Goal: Task Accomplishment & Management: Manage account settings

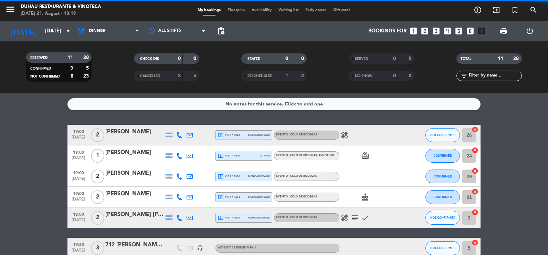
click at [345, 131] on icon "healing" at bounding box center [344, 135] width 8 height 8
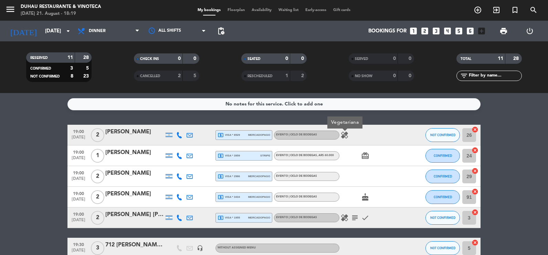
click at [346, 131] on icon "healing" at bounding box center [344, 135] width 8 height 8
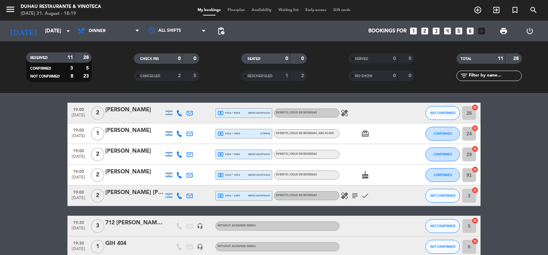
scroll to position [34, 0]
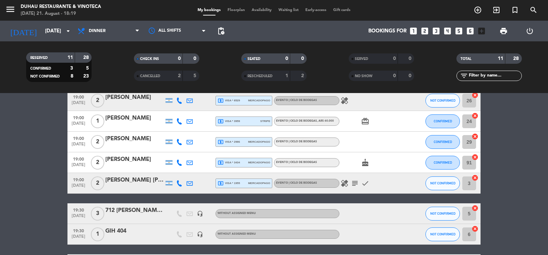
click at [343, 182] on icon "healing" at bounding box center [344, 183] width 8 height 8
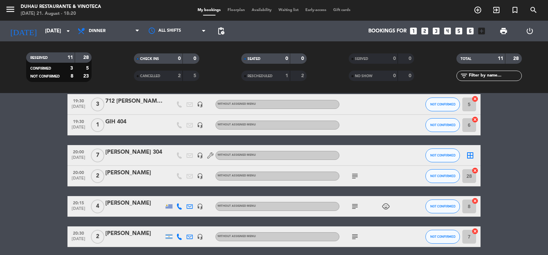
scroll to position [136, 0]
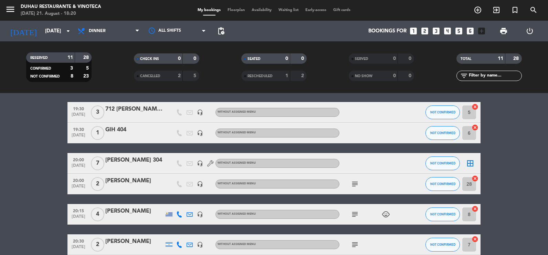
click at [353, 214] on icon "subject" at bounding box center [355, 214] width 8 height 8
click at [354, 214] on icon "subject" at bounding box center [355, 214] width 8 height 8
click at [354, 247] on icon "subject" at bounding box center [355, 244] width 8 height 8
click at [356, 184] on icon "subject" at bounding box center [355, 184] width 8 height 8
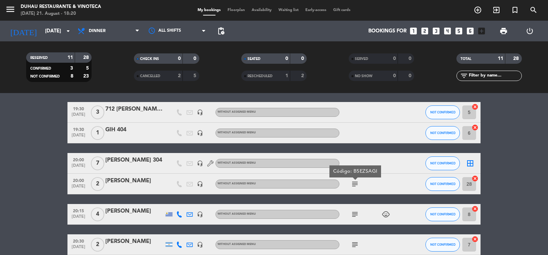
click at [356, 184] on icon "subject" at bounding box center [355, 184] width 8 height 8
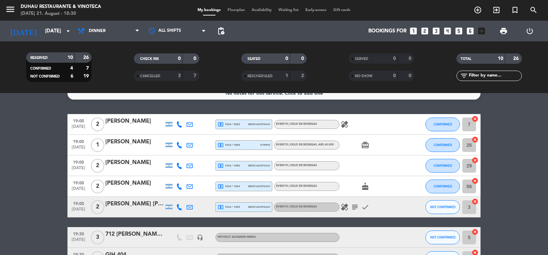
scroll to position [2, 0]
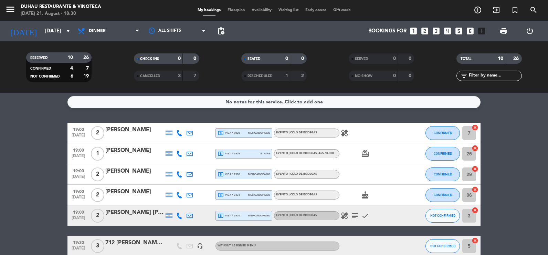
click at [345, 214] on icon "healing" at bounding box center [344, 215] width 8 height 8
click at [353, 214] on icon "subject" at bounding box center [355, 215] width 8 height 8
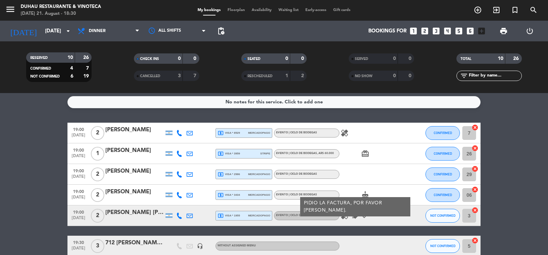
drag, startPoint x: 353, startPoint y: 214, endPoint x: 374, endPoint y: 217, distance: 21.9
click at [374, 217] on div "healing subject PIDIO LA FACTURA, POR FAVOR [PERSON_NAME]. check" at bounding box center [370, 215] width 62 height 20
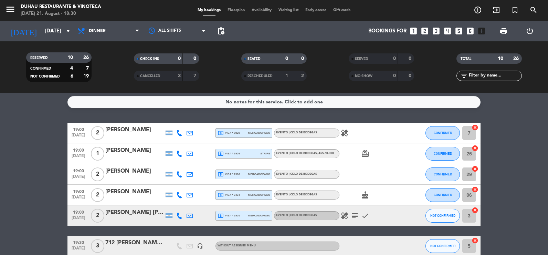
click at [353, 216] on icon "subject" at bounding box center [355, 215] width 8 height 8
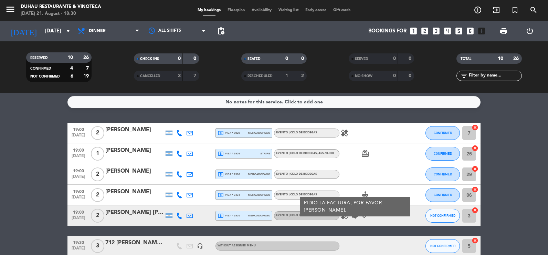
click at [339, 215] on div "EVENTO | CICLO DE BODEGAS" at bounding box center [306, 215] width 65 height 9
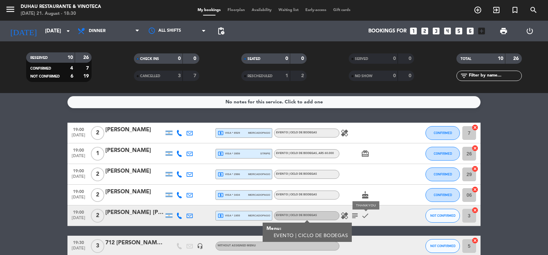
click at [367, 215] on icon "check" at bounding box center [365, 215] width 8 height 8
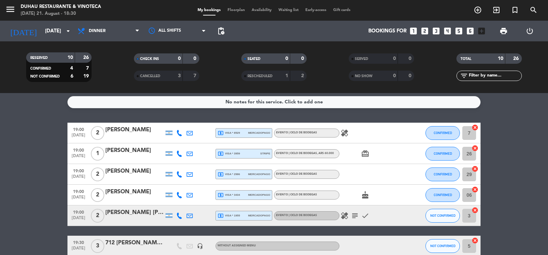
click at [343, 213] on icon "healing" at bounding box center [344, 215] width 8 height 8
click at [363, 215] on icon "check" at bounding box center [365, 215] width 8 height 8
click at [352, 215] on icon "subject" at bounding box center [355, 215] width 8 height 8
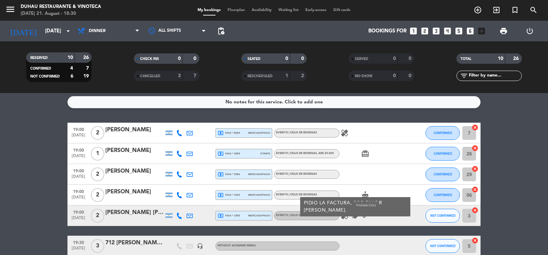
click at [368, 214] on icon "check" at bounding box center [365, 215] width 8 height 8
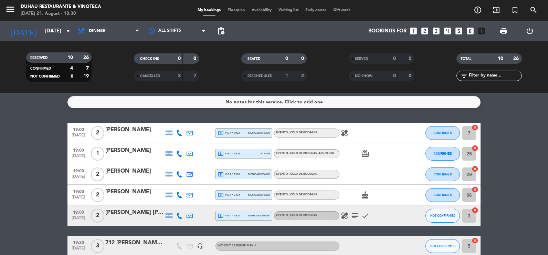
click at [368, 214] on icon "check" at bounding box center [365, 215] width 8 height 8
click at [367, 215] on icon "check" at bounding box center [365, 215] width 8 height 8
click at [366, 215] on icon "check" at bounding box center [365, 215] width 8 height 8
drag, startPoint x: 366, startPoint y: 215, endPoint x: 362, endPoint y: 217, distance: 4.7
click at [362, 217] on icon "check" at bounding box center [365, 215] width 8 height 8
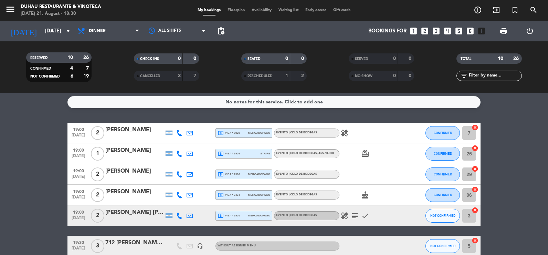
drag, startPoint x: 362, startPoint y: 217, endPoint x: 365, endPoint y: 216, distance: 3.6
click at [365, 216] on icon "check" at bounding box center [365, 215] width 8 height 8
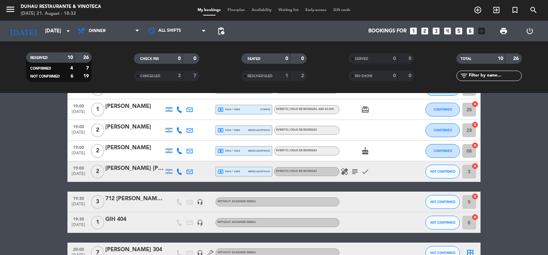
scroll to position [0, 0]
